Goal: Transaction & Acquisition: Purchase product/service

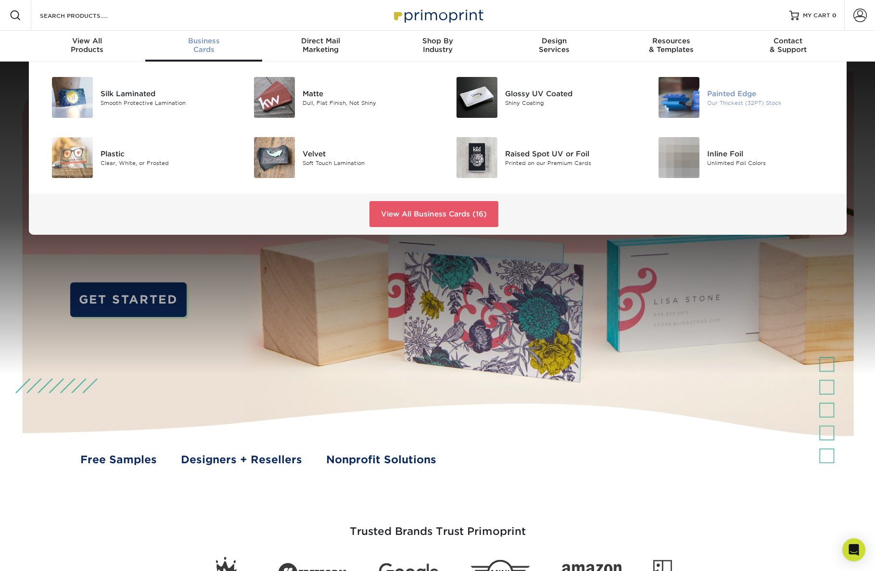
click at [740, 95] on div "Painted Edge" at bounding box center [770, 93] width 127 height 11
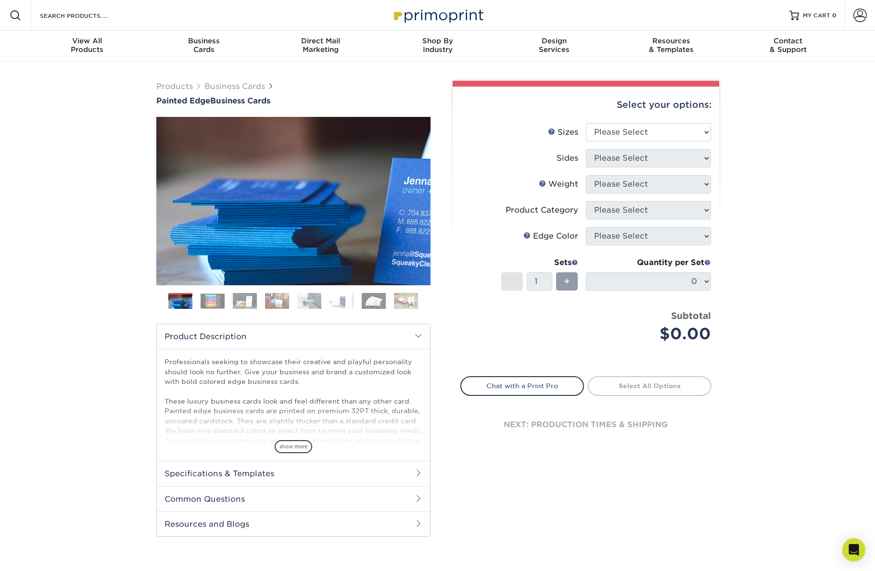
click at [216, 300] on img at bounding box center [212, 300] width 24 height 15
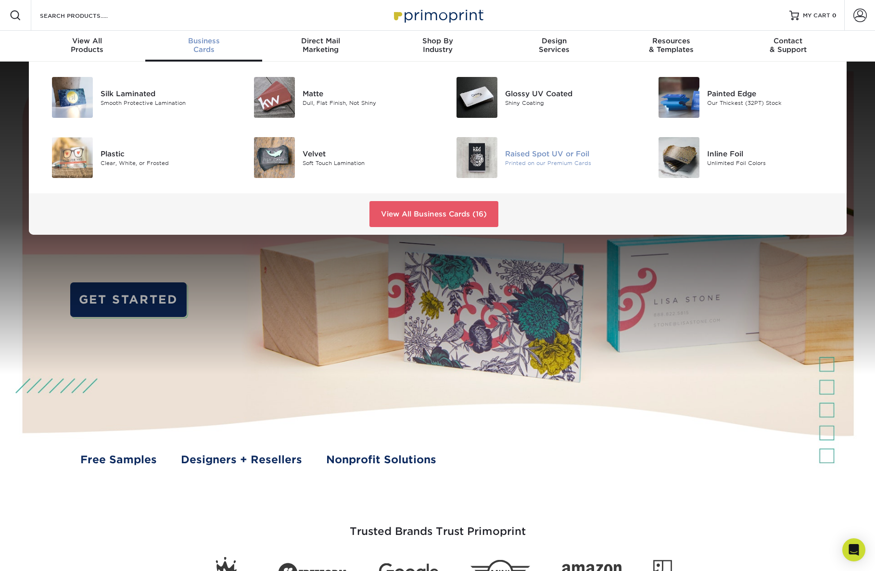
click at [544, 154] on div "Raised Spot UV or Foil" at bounding box center [568, 153] width 127 height 11
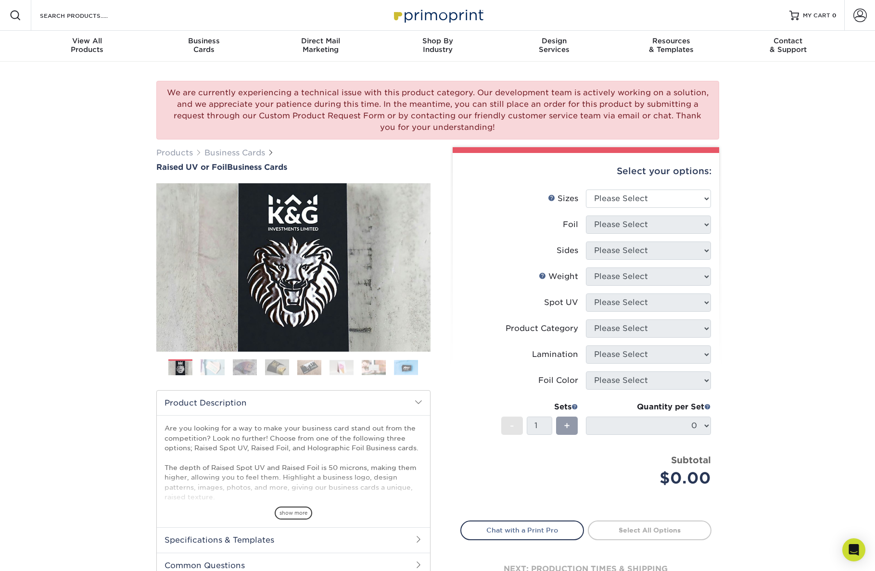
click at [207, 361] on img at bounding box center [212, 367] width 24 height 17
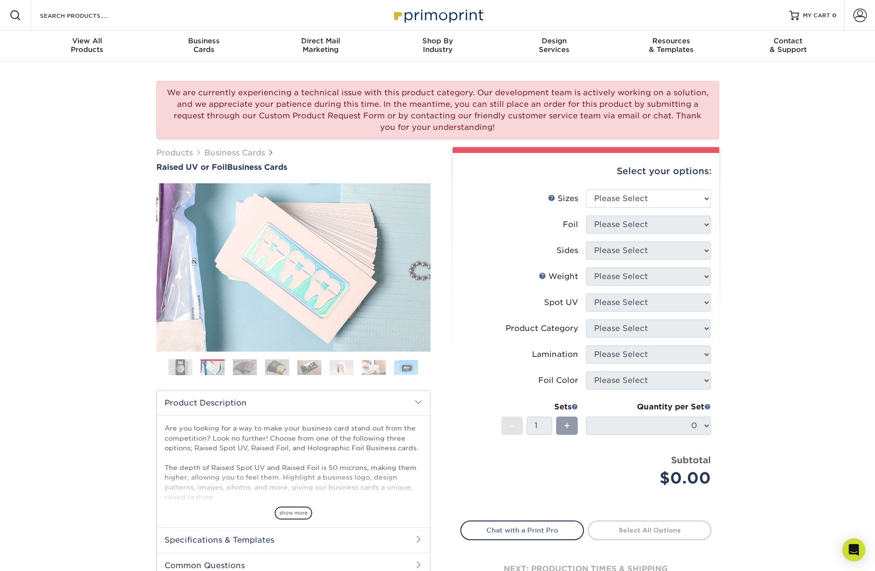
click at [247, 371] on img at bounding box center [245, 367] width 24 height 17
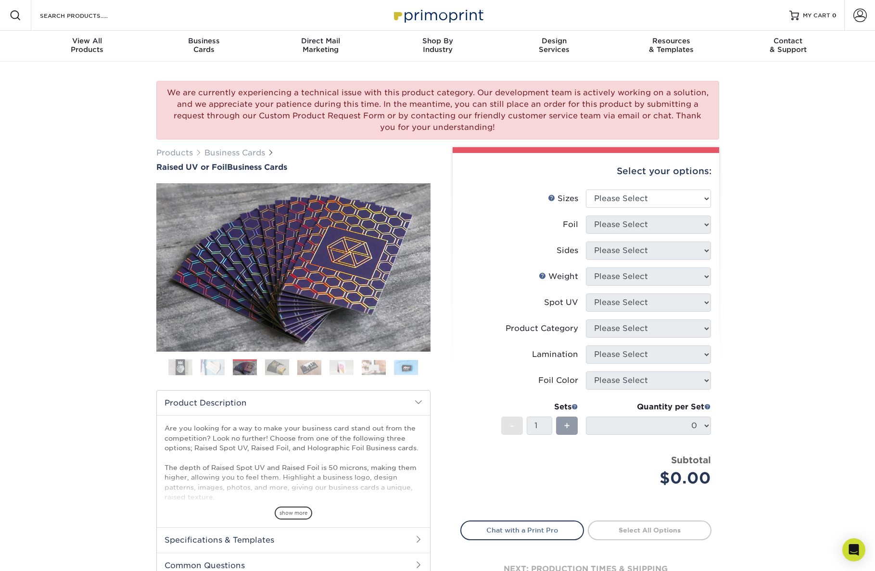
click at [278, 369] on img at bounding box center [277, 367] width 24 height 17
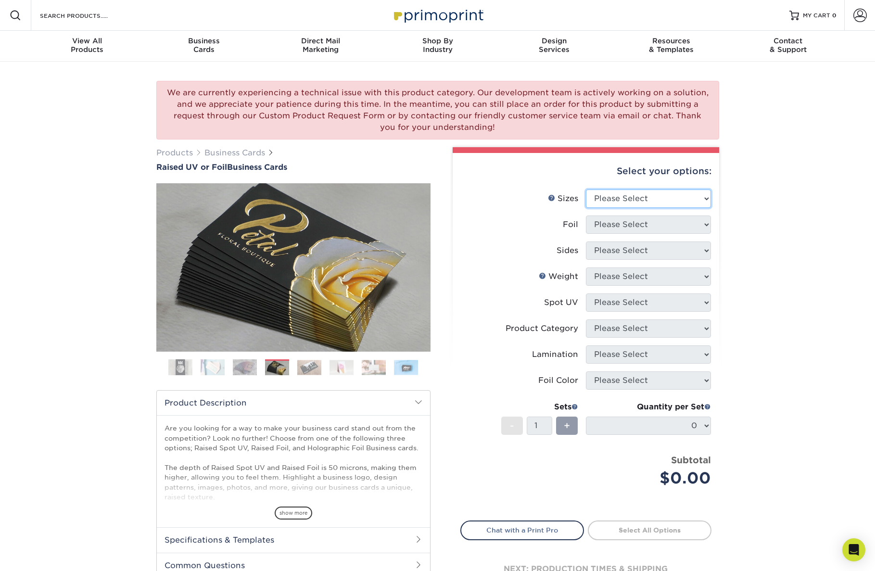
click at [644, 203] on select "Please Select 2" x 3.5" - Standard" at bounding box center [648, 198] width 125 height 18
select select "2.00x3.50"
click at [586, 189] on select "Please Select 2" x 3.5" - Standard" at bounding box center [648, 198] width 125 height 18
click at [640, 225] on select "Please Select No Yes" at bounding box center [648, 224] width 125 height 18
select select "1"
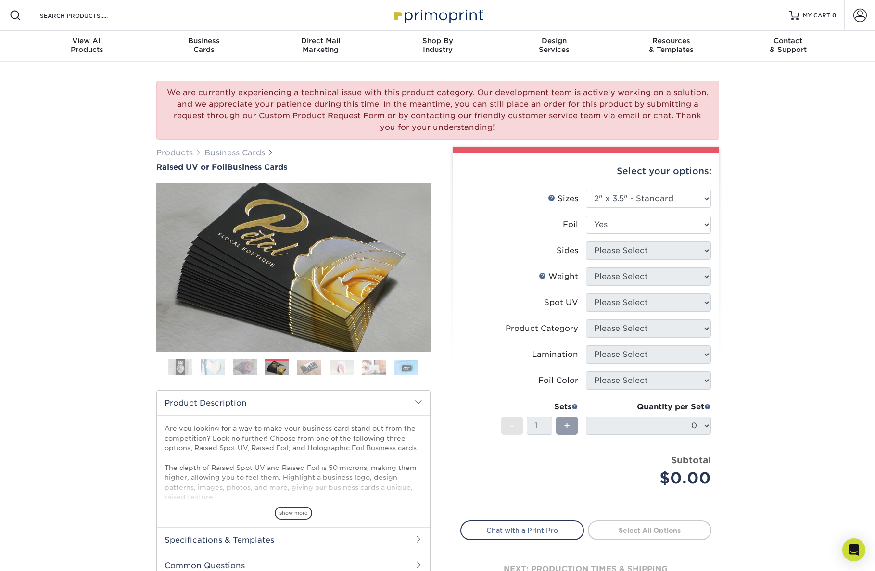
click at [586, 215] on select "Please Select No Yes" at bounding box center [648, 224] width 125 height 18
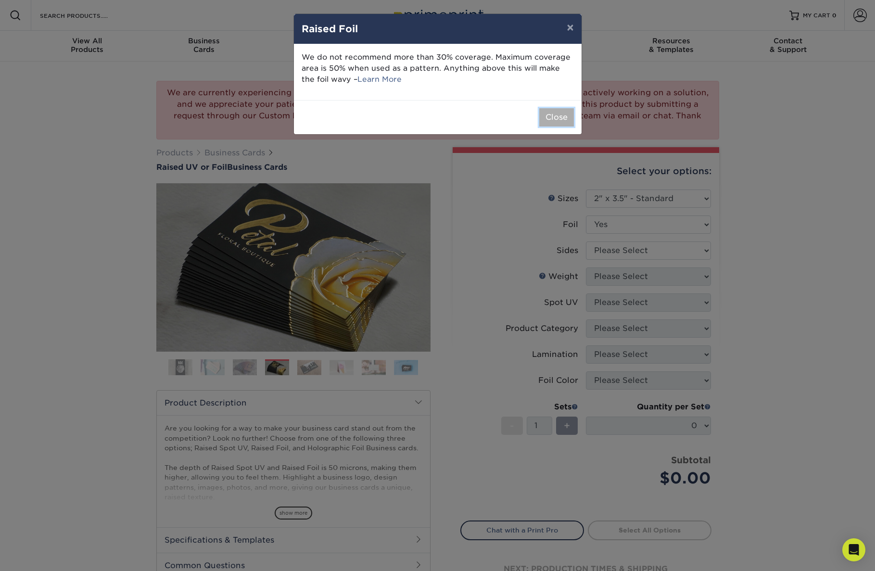
click at [557, 115] on button "Close" at bounding box center [556, 117] width 35 height 18
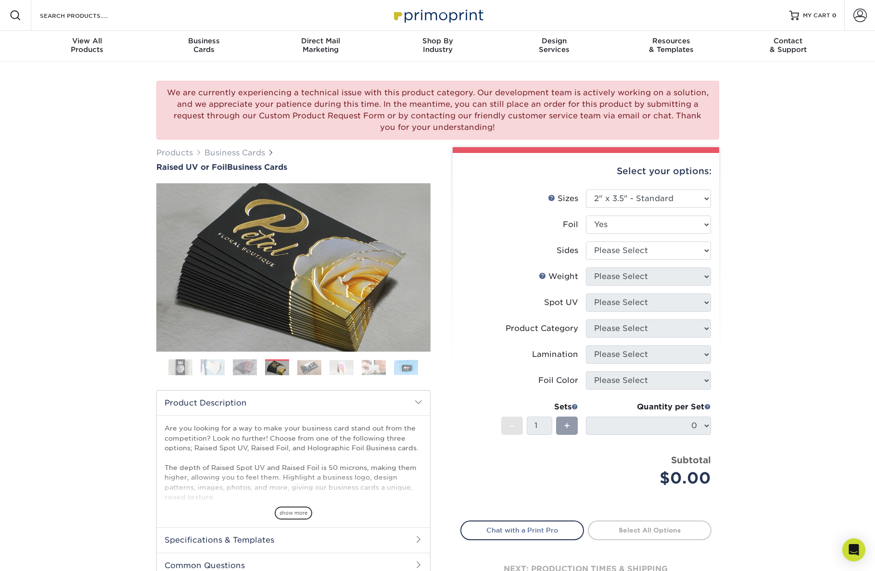
click at [693, 260] on li "Sides Please Select Print Both Sides - Foil Both Sides Print Both Sides - Foil …" at bounding box center [586, 254] width 250 height 26
click at [686, 250] on select "Please Select Print Both Sides - Foil Both Sides Print Both Sides - Foil Front …" at bounding box center [648, 250] width 125 height 18
select select "e9e9dfb3-fba1-4d60-972c-fd9ca5904d33"
click at [586, 241] on select "Please Select Print Both Sides - Foil Both Sides Print Both Sides - Foil Front …" at bounding box center [648, 250] width 125 height 18
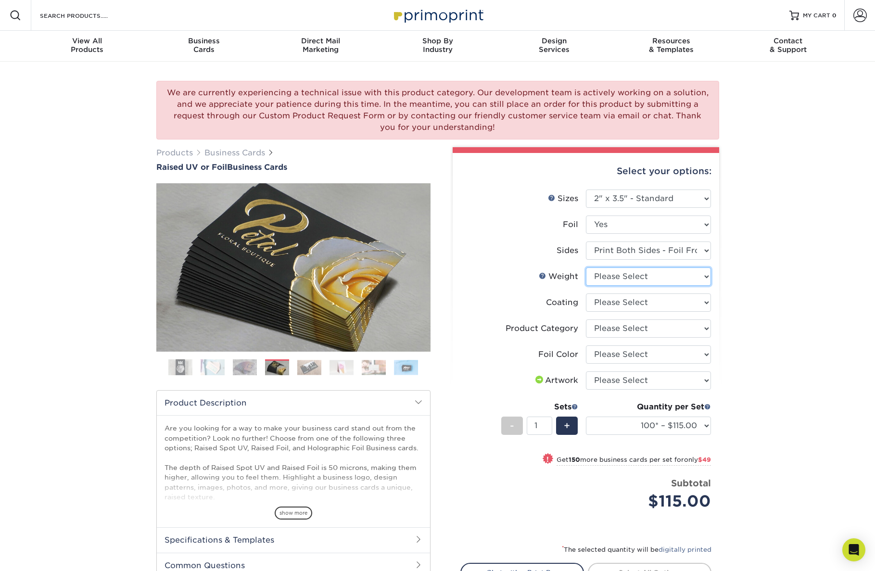
click at [650, 277] on select "Please Select 16PT" at bounding box center [648, 276] width 125 height 18
select select "16PT"
click at [586, 267] on select "Please Select 16PT" at bounding box center [648, 276] width 125 height 18
click at [637, 301] on select at bounding box center [648, 302] width 125 height 18
select select "3e7618de-abca-4bda-9f97-8b9129e913d8"
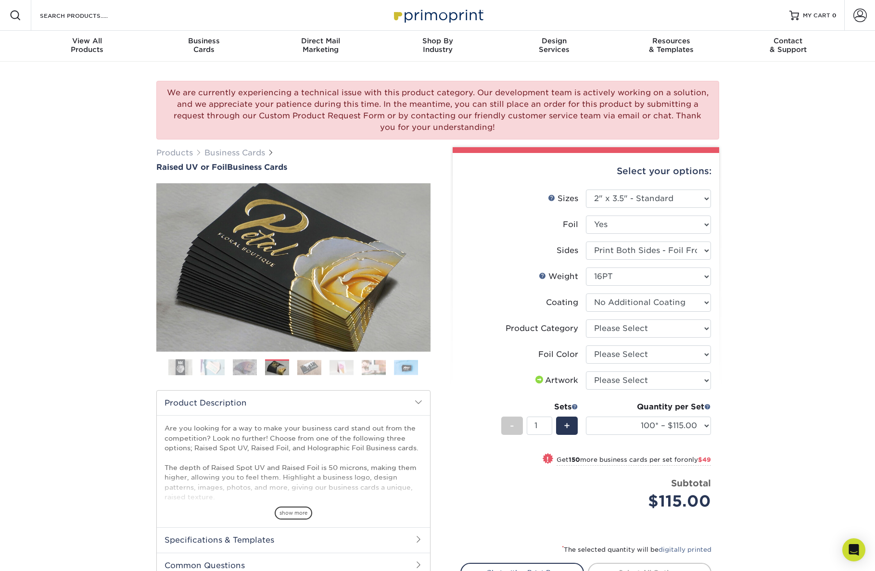
click at [586, 293] on select at bounding box center [648, 302] width 125 height 18
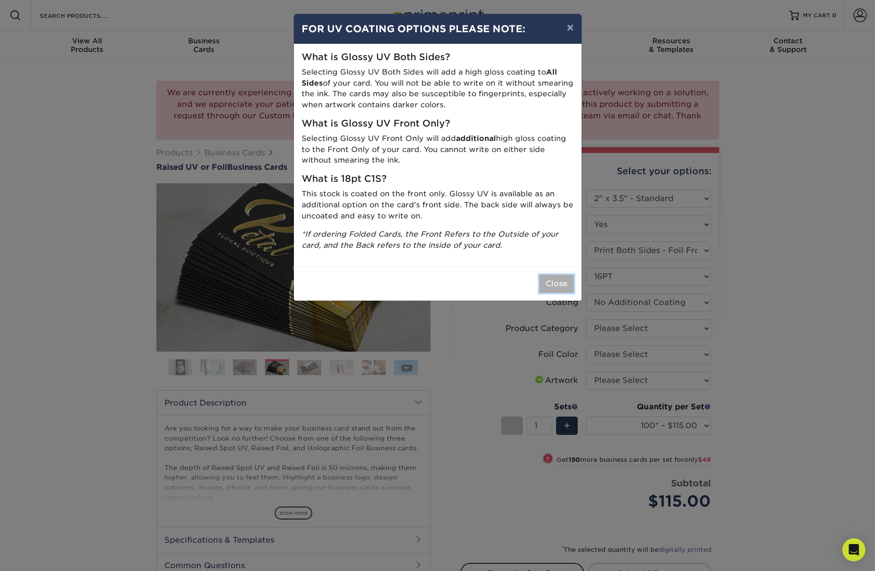
click at [563, 288] on button "Close" at bounding box center [556, 284] width 35 height 18
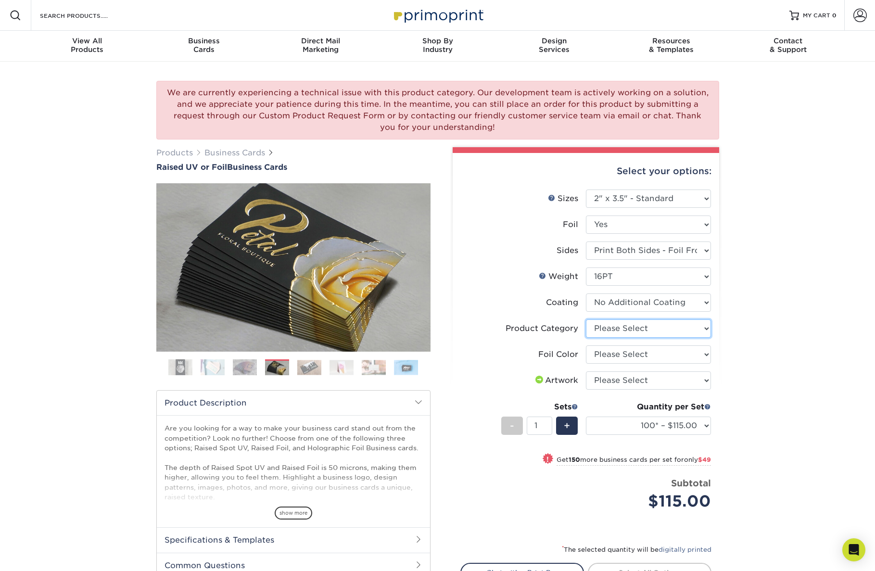
click at [633, 324] on select "Please Select Business Cards" at bounding box center [648, 328] width 125 height 18
select select "3b5148f1-0588-4f88-a218-97bcfdce65c1"
click at [586, 319] on select "Please Select Business Cards" at bounding box center [648, 328] width 125 height 18
click at [657, 351] on select "Please Select Silver Foil Gold Foil Holographic Foil" at bounding box center [648, 354] width 125 height 18
click at [771, 328] on div "We are currently experiencing a technical issue with this product category. Our…" at bounding box center [437, 368] width 875 height 613
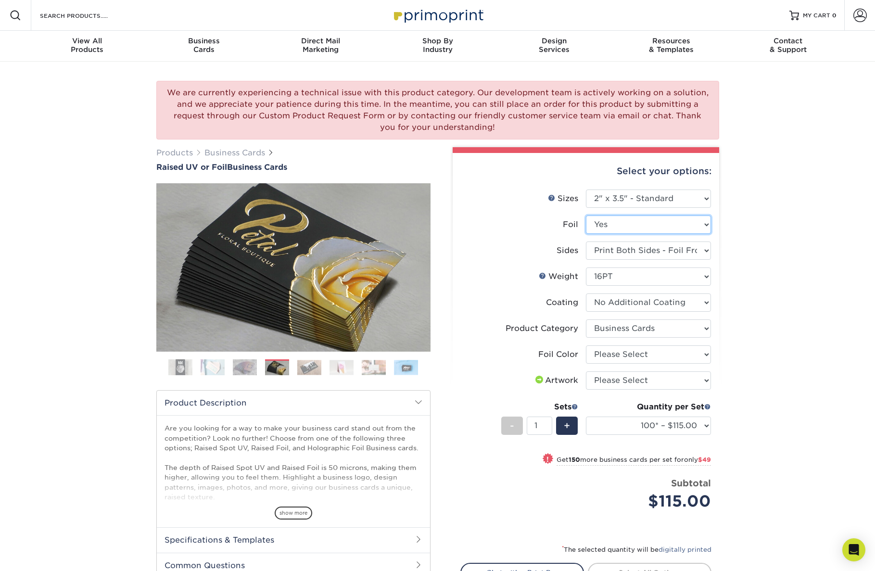
click at [629, 222] on select "Please Select No Yes" at bounding box center [648, 224] width 125 height 18
select select "0"
click at [586, 215] on select "Please Select No Yes" at bounding box center [648, 224] width 125 height 18
select select "-1"
select select
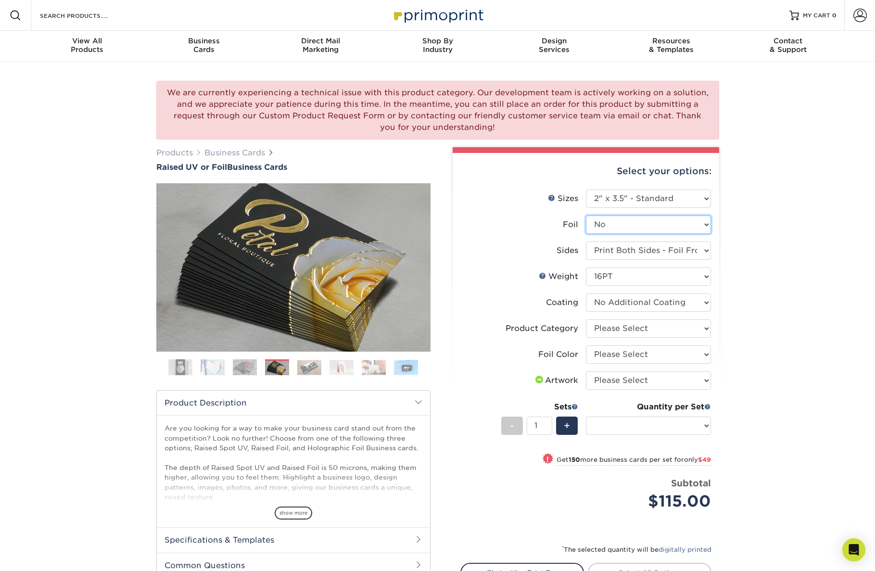
select select "-1"
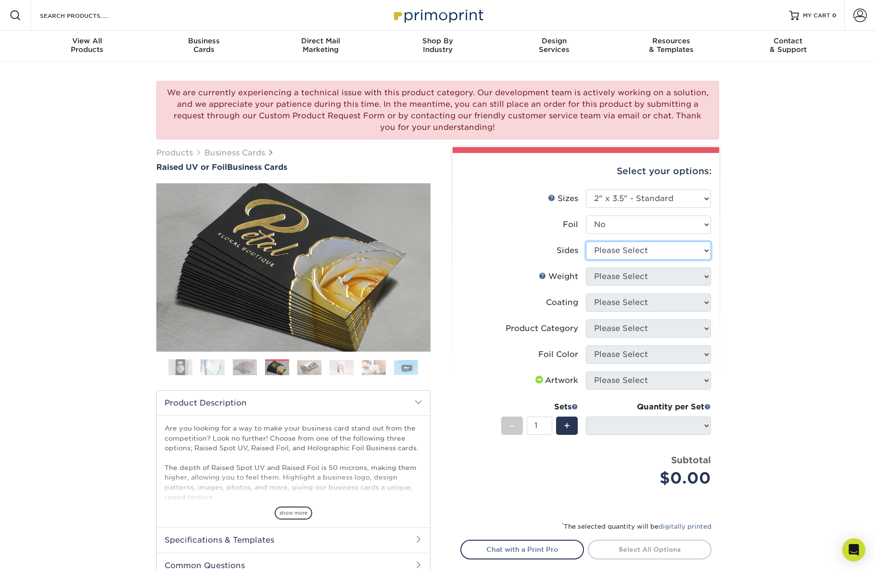
click at [628, 249] on select "Please Select Print Both Sides Print Front Only" at bounding box center [648, 250] width 125 height 18
select select "13abbda7-1d64-4f25-8bb2-c179b224825d"
click at [586, 241] on select "Please Select Print Both Sides Print Front Only" at bounding box center [648, 250] width 125 height 18
select select
click at [631, 277] on select "Please Select 16PT" at bounding box center [648, 276] width 125 height 18
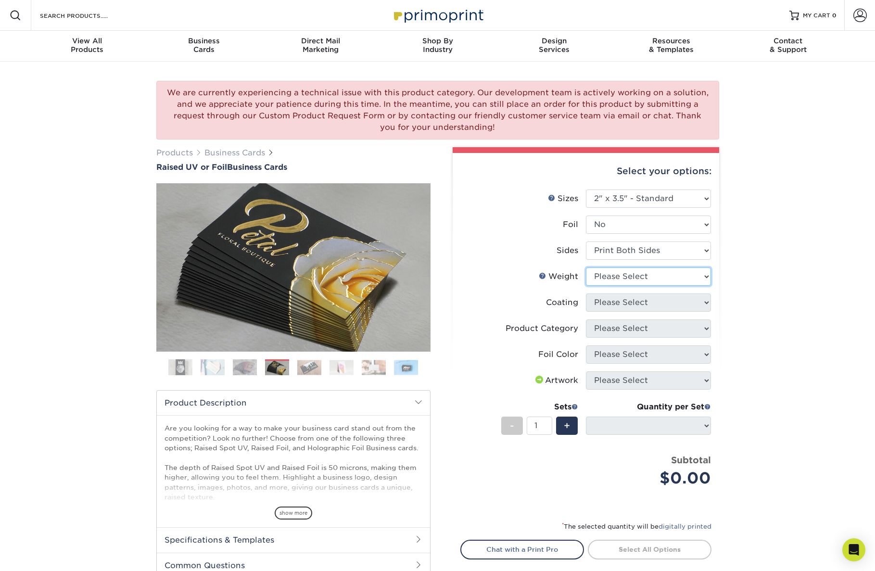
select select "16PT"
click at [586, 267] on select "Please Select 16PT" at bounding box center [648, 276] width 125 height 18
select select
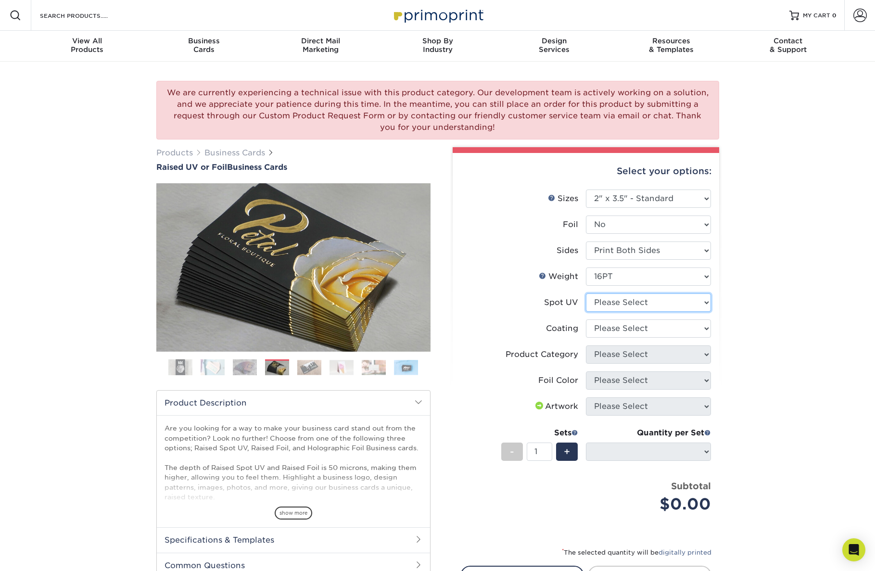
click at [644, 300] on select "Please Select No Spot UV Front Only" at bounding box center [648, 302] width 125 height 18
select select "1"
click at [586, 293] on select "Please Select No Spot UV Front Only" at bounding box center [648, 302] width 125 height 18
select select "-1"
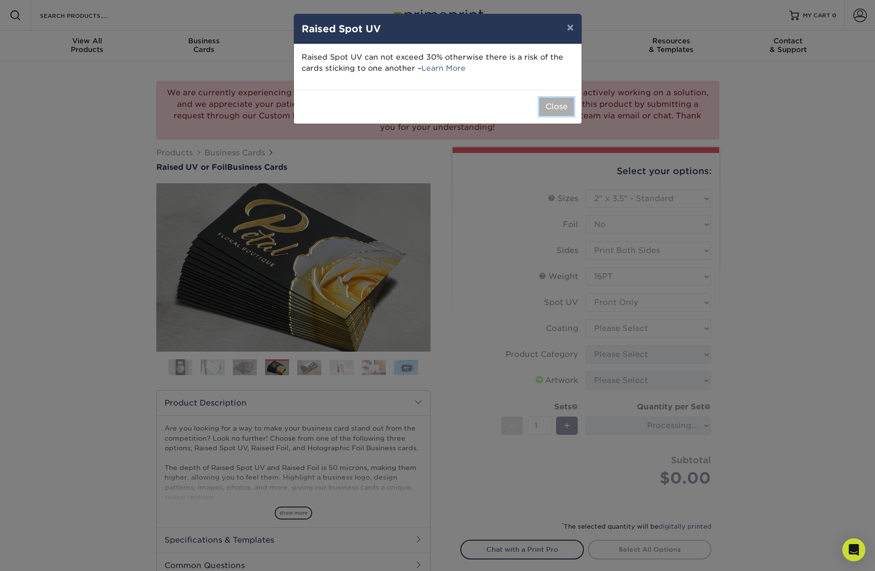
click at [556, 101] on button "Close" at bounding box center [556, 107] width 35 height 18
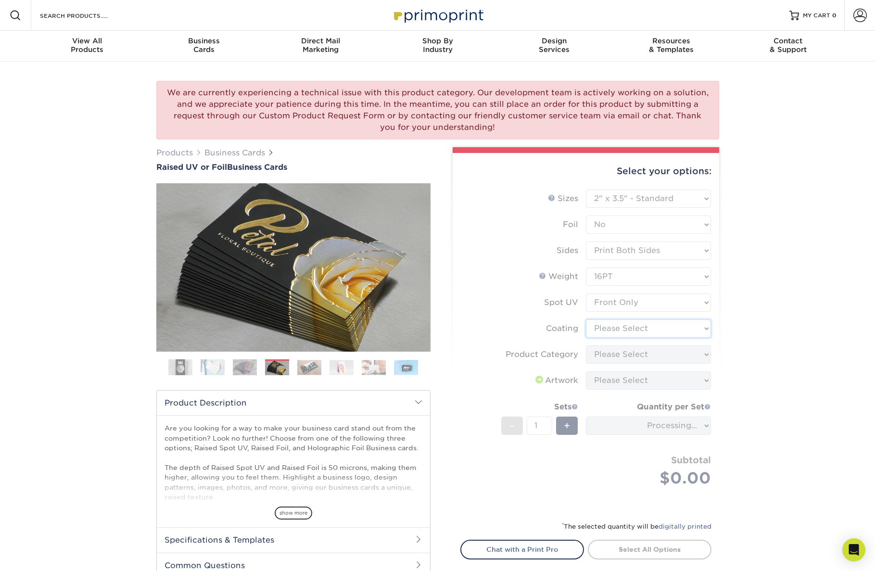
click at [654, 327] on select at bounding box center [648, 328] width 125 height 18
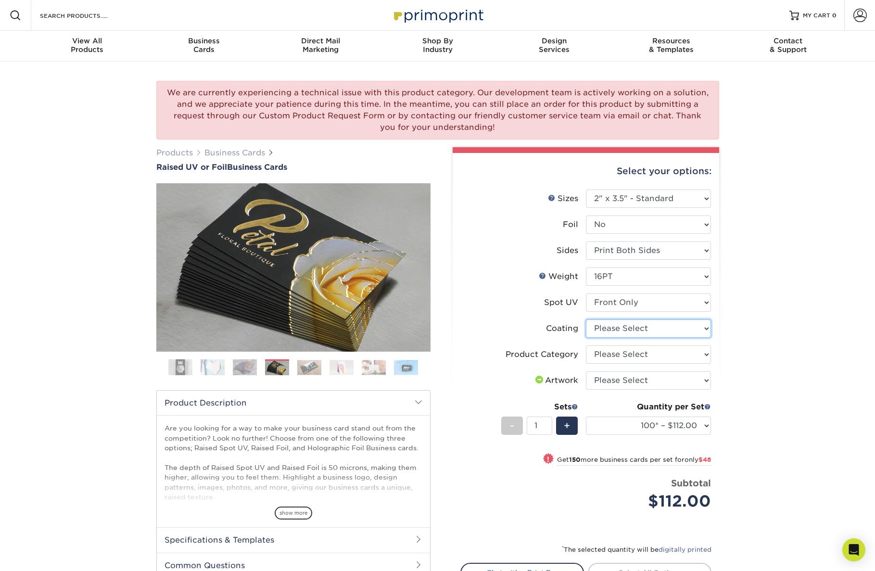
select select "3e7618de-abca-4bda-9f97-8b9129e913d8"
click at [586, 319] on select at bounding box center [648, 328] width 125 height 18
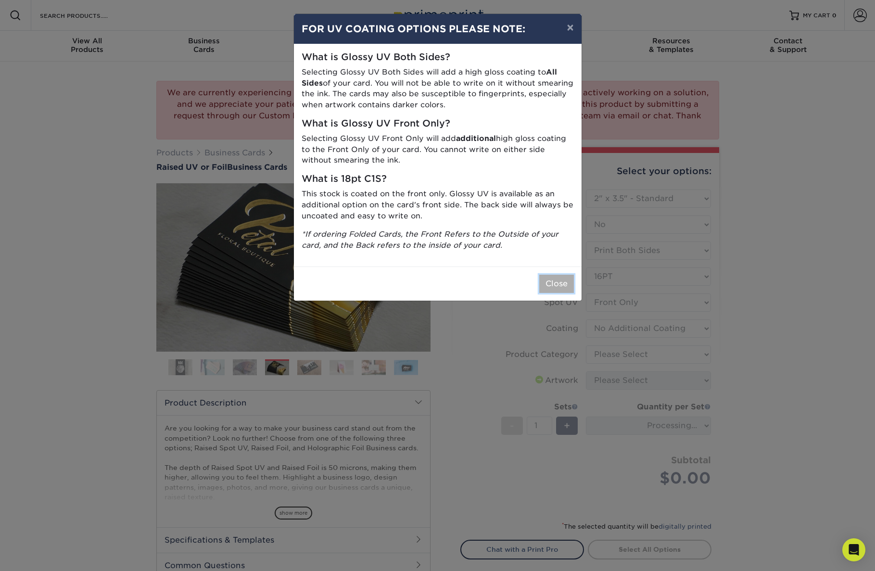
click at [556, 283] on button "Close" at bounding box center [556, 284] width 35 height 18
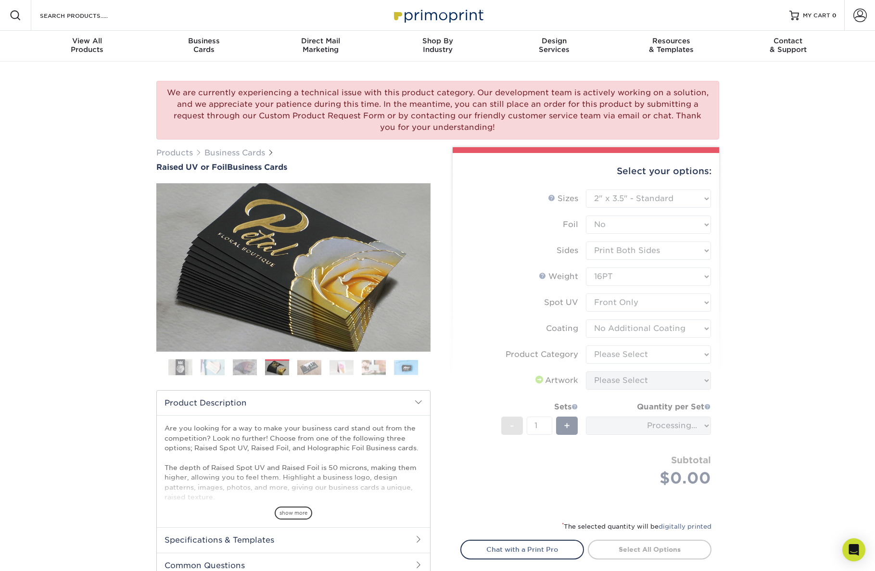
click at [649, 352] on form "Sizes Help Sizes Please Select 2" x 3.5" - Standard Foil Please Select" at bounding box center [585, 349] width 251 height 320
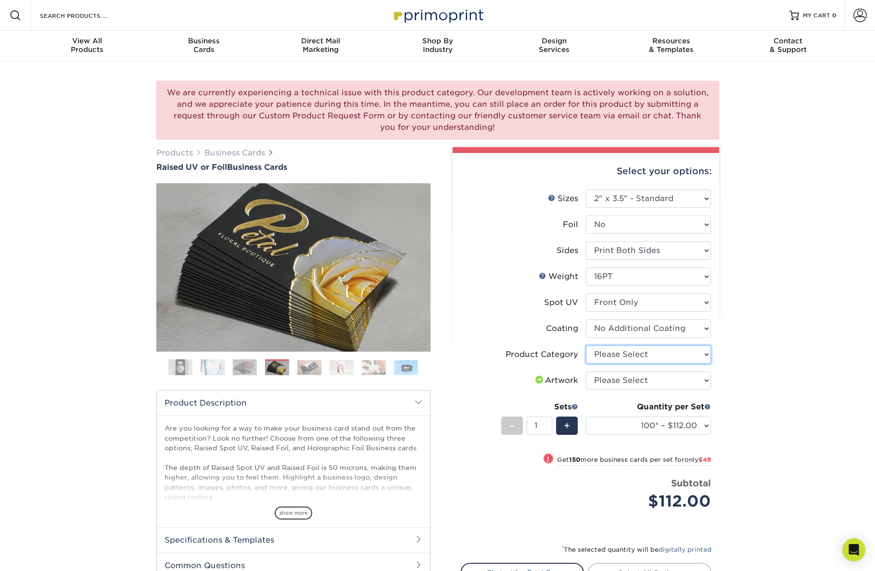
click at [644, 353] on select "Please Select Business Cards" at bounding box center [648, 354] width 125 height 18
select select "3b5148f1-0588-4f88-a218-97bcfdce65c1"
click at [586, 345] on select "Please Select Business Cards" at bounding box center [648, 354] width 125 height 18
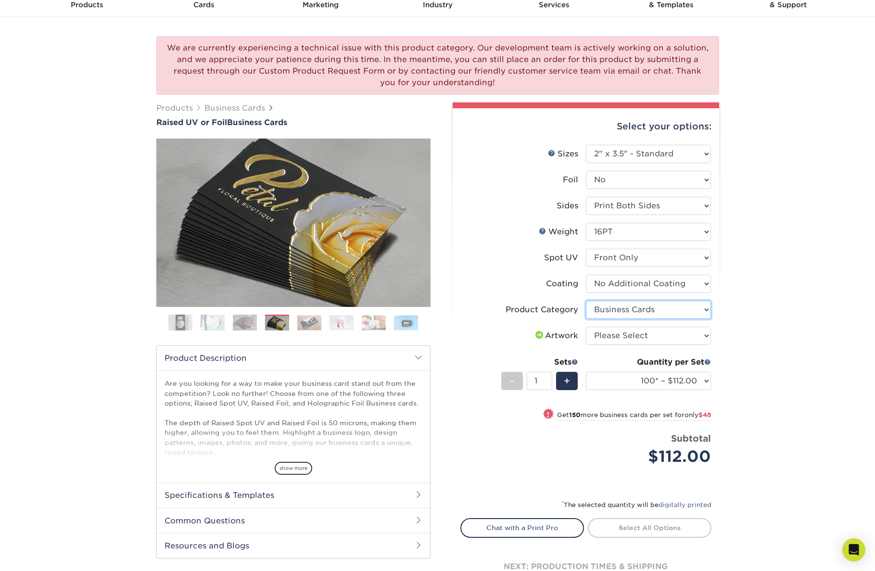
scroll to position [49, 0]
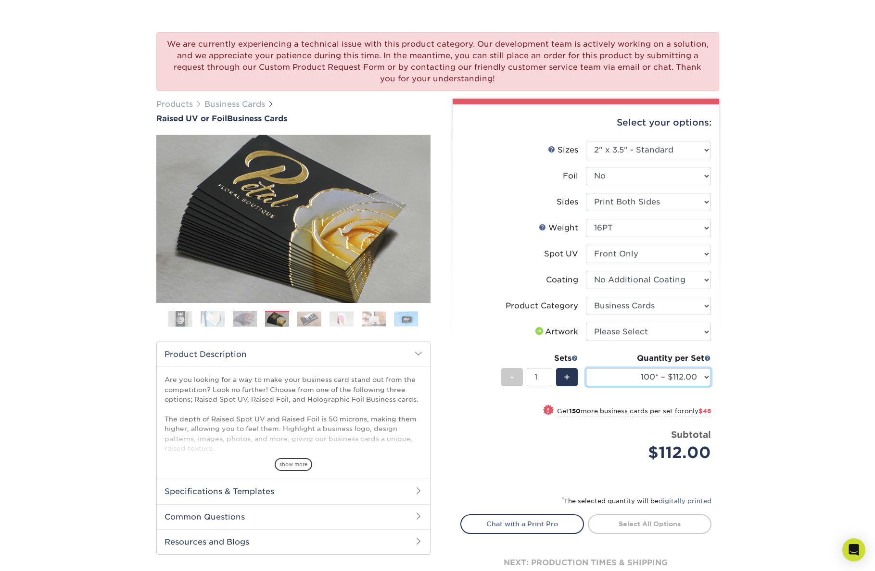
click at [677, 371] on select "100* – $112.00 250* – $160.00 500* – $216.00" at bounding box center [648, 377] width 125 height 18
